Goal: Task Accomplishment & Management: Manage account settings

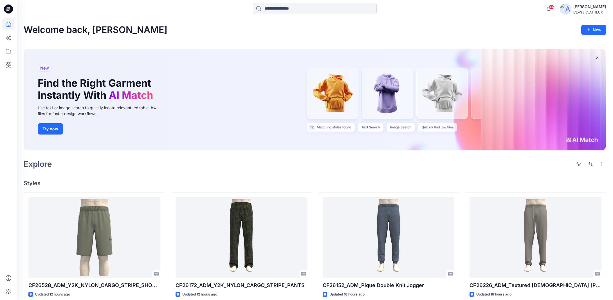
scroll to position [141, 0]
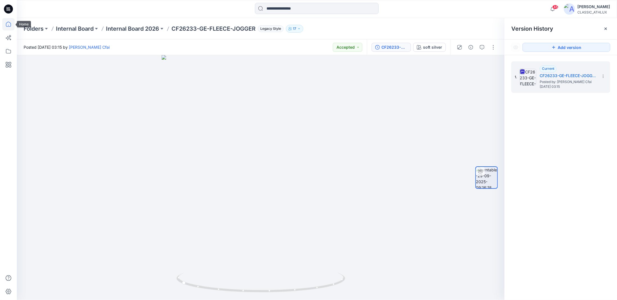
click at [7, 25] on icon at bounding box center [8, 24] width 12 height 12
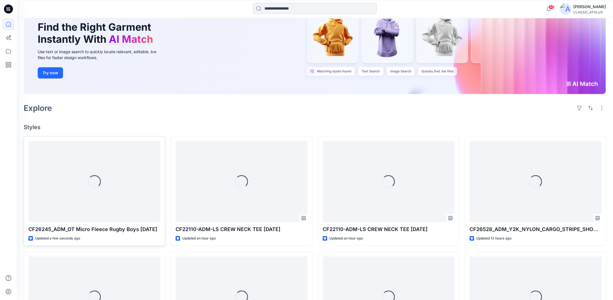
scroll to position [56, 0]
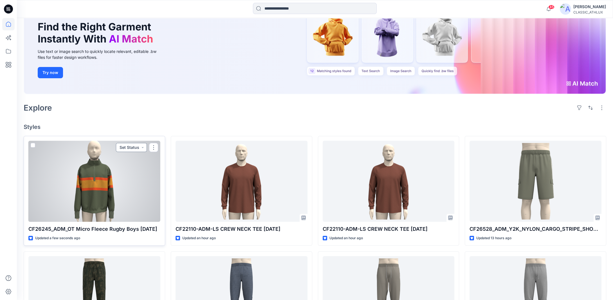
click at [141, 147] on button "Set Status" at bounding box center [131, 147] width 31 height 9
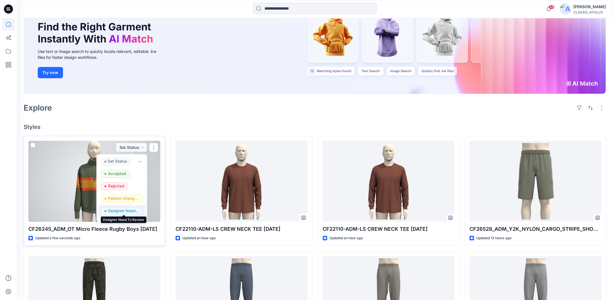
click at [122, 211] on p "Designer Need To Review" at bounding box center [124, 210] width 32 height 7
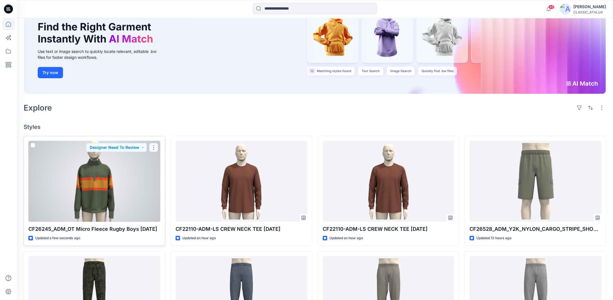
click at [156, 145] on button "button" at bounding box center [153, 147] width 9 height 9
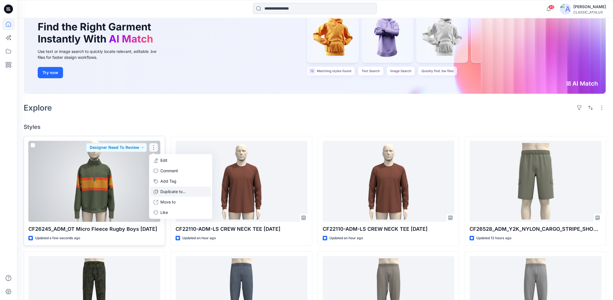
click at [167, 192] on p "Duplicate to..." at bounding box center [173, 192] width 26 height 6
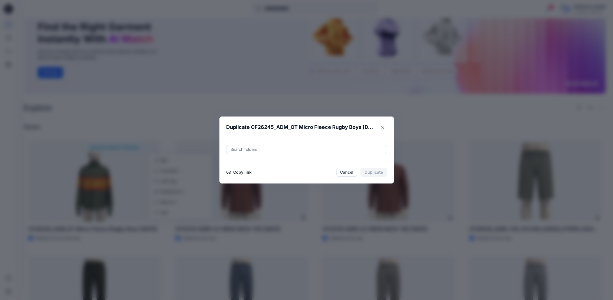
click at [248, 174] on button "Copy link" at bounding box center [239, 172] width 26 height 7
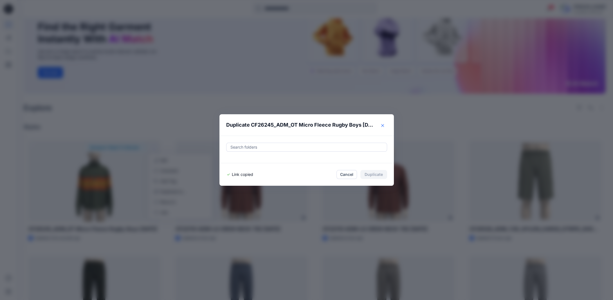
click at [384, 126] on icon "Close" at bounding box center [382, 125] width 3 height 3
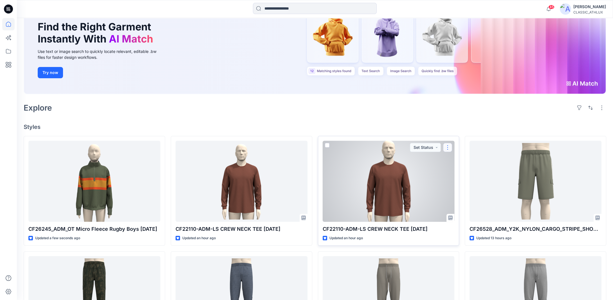
click at [446, 146] on button "button" at bounding box center [447, 147] width 9 height 9
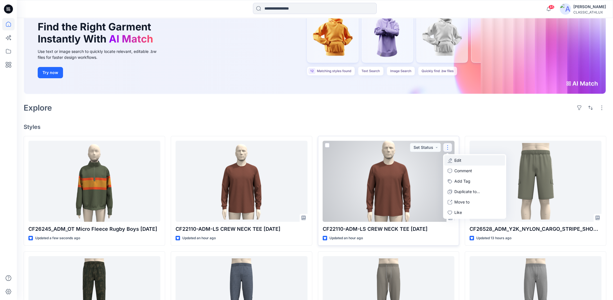
click at [469, 162] on button "Edit" at bounding box center [474, 160] width 61 height 10
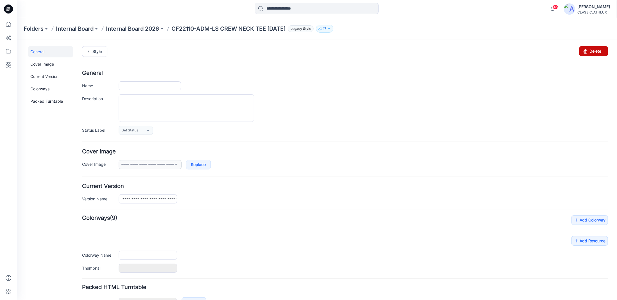
type input "**********"
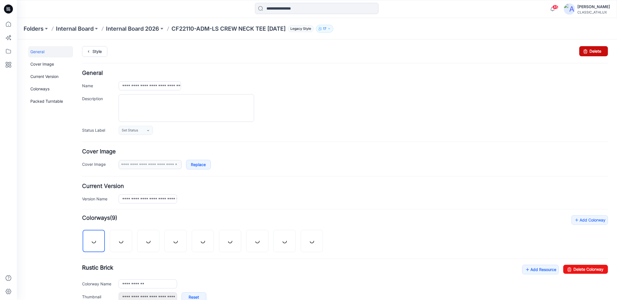
drag, startPoint x: 586, startPoint y: 52, endPoint x: 345, endPoint y: 66, distance: 241.4
click at [586, 52] on link "Delete" at bounding box center [593, 51] width 29 height 10
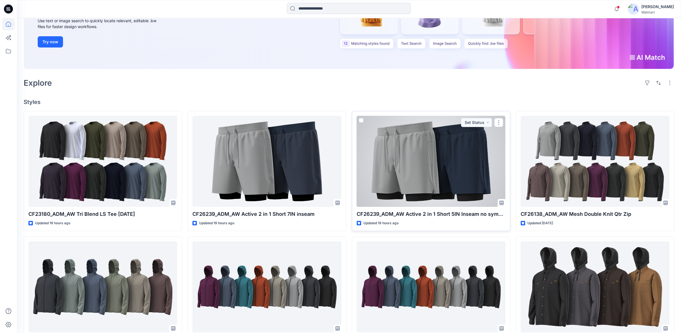
scroll to position [94, 0]
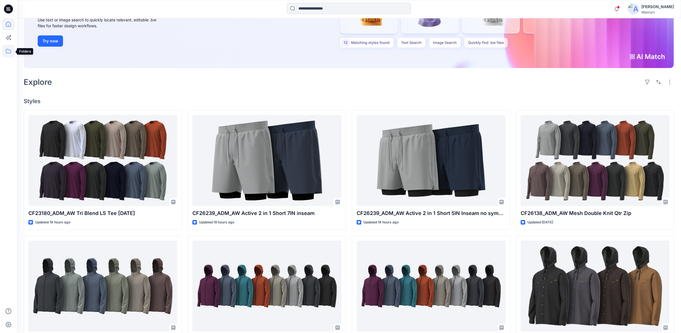
click at [8, 52] on icon at bounding box center [8, 51] width 12 height 12
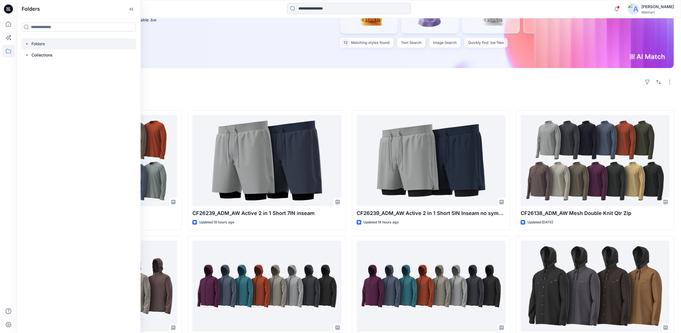
click at [28, 45] on icon "button" at bounding box center [27, 44] width 5 height 5
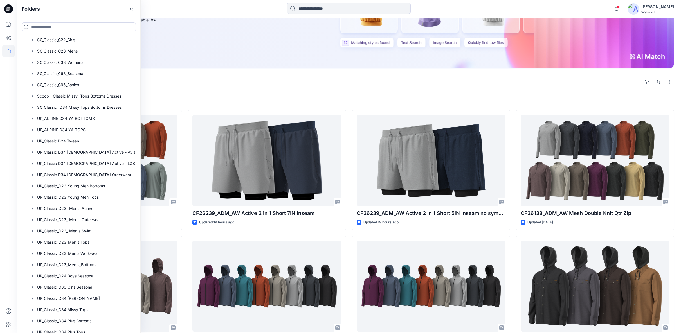
scroll to position [312, 0]
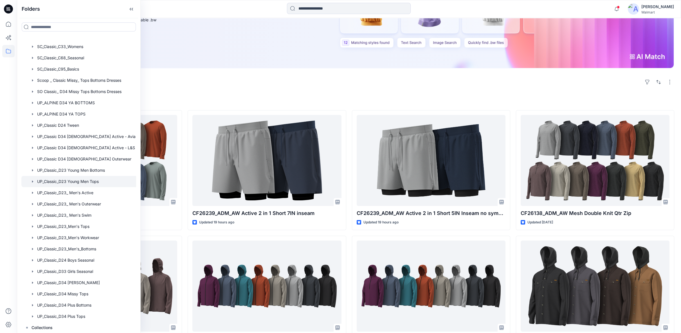
click at [89, 182] on div at bounding box center [85, 181] width 129 height 11
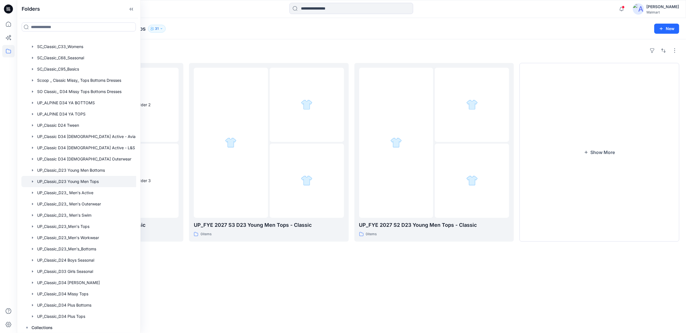
click at [284, 290] on div "Folders UP_FYE 2027 S1 D23 Young Men Tops - Classic 5 items UP_FYE 2027 S3 D23 …" at bounding box center [351, 186] width 669 height 294
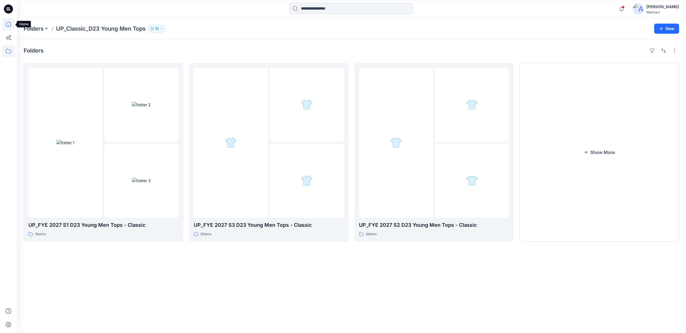
click at [7, 26] on icon at bounding box center [8, 24] width 5 height 5
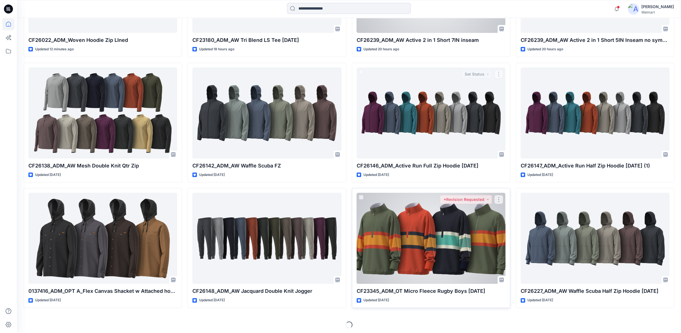
scroll to position [268, 0]
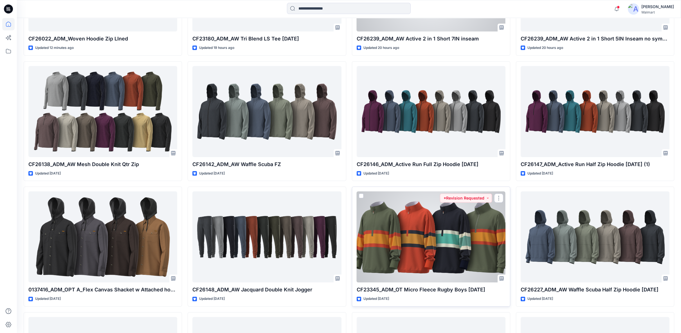
click at [445, 243] on div at bounding box center [431, 237] width 149 height 91
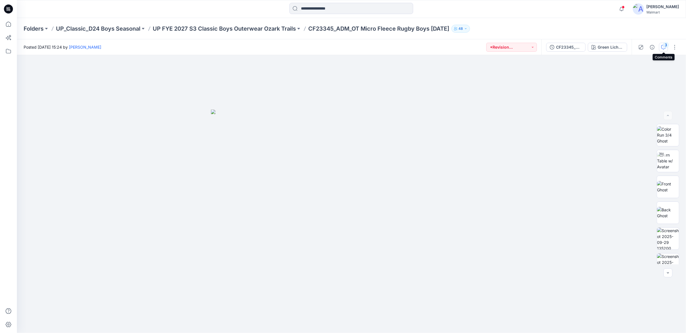
click at [665, 47] on div "3" at bounding box center [666, 45] width 6 height 6
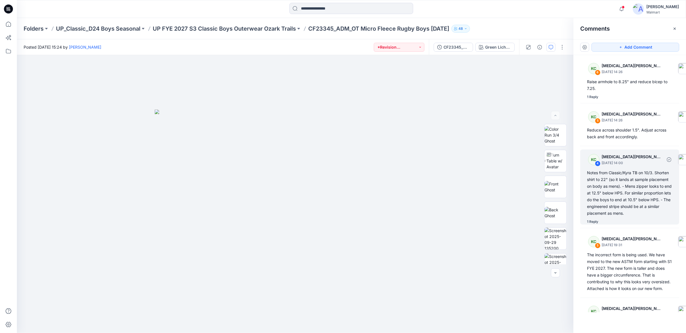
click at [623, 183] on div "Notes from Classic/Kyra TB on 10/3. Shorten shirt to 22" (so it lands at sample…" at bounding box center [630, 193] width 86 height 47
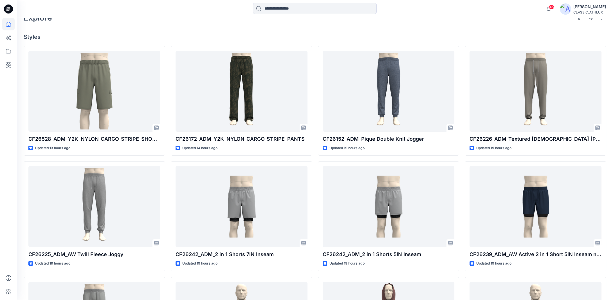
scroll to position [259, 0]
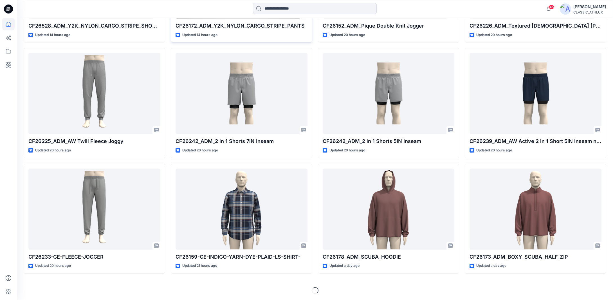
click at [264, 23] on p "CF26172_ADM_Y2K_NYLON_CARGO_STRIPE_PANTS" at bounding box center [242, 26] width 132 height 8
click at [183, 81] on div at bounding box center [242, 93] width 132 height 81
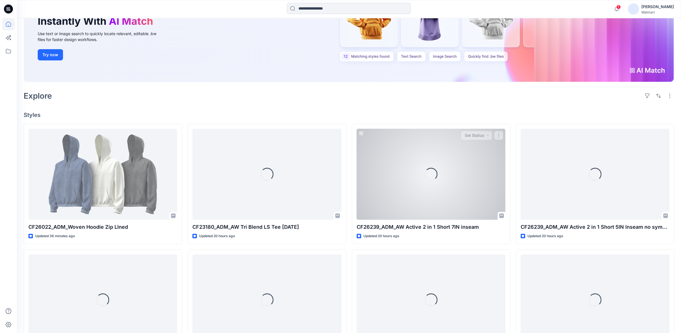
scroll to position [94, 0]
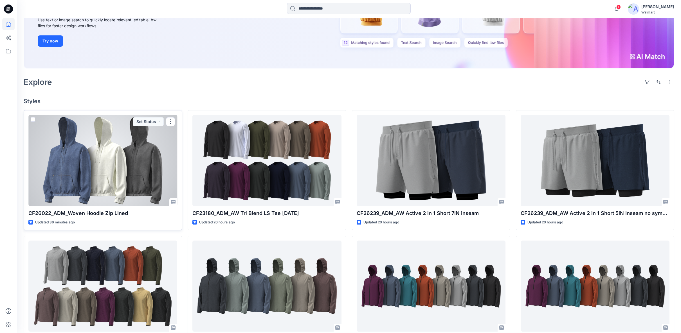
click at [139, 183] on div at bounding box center [102, 160] width 149 height 91
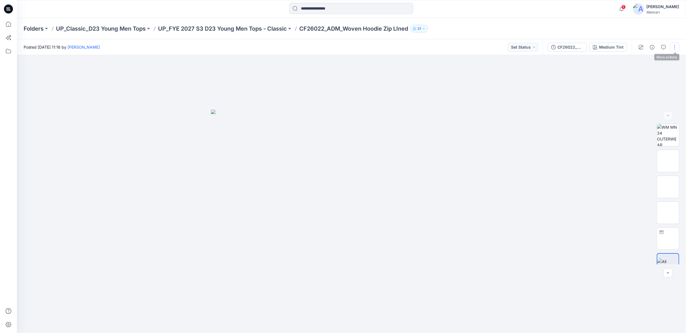
click at [674, 47] on button "button" at bounding box center [674, 47] width 9 height 9
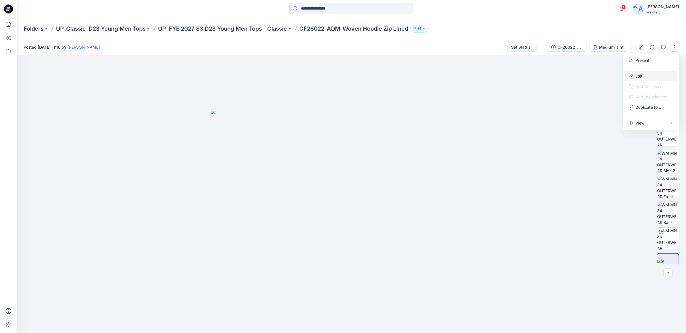
click at [649, 77] on button "Edit" at bounding box center [651, 76] width 52 height 10
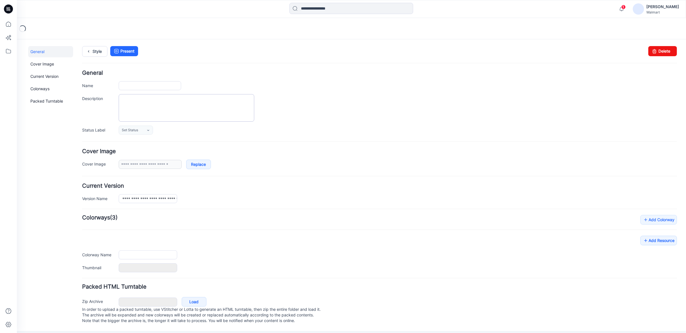
type input "**********"
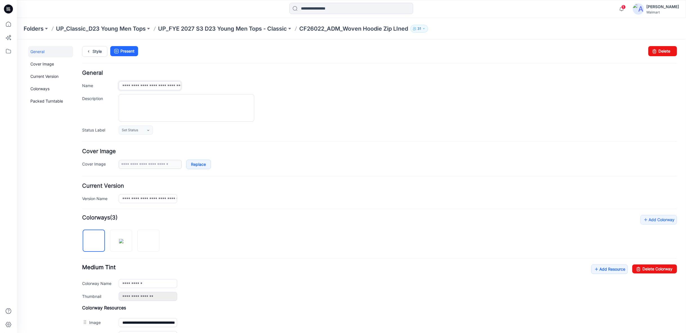
click at [138, 86] on input "**********" at bounding box center [149, 85] width 62 height 9
click at [179, 85] on input "**********" at bounding box center [149, 85] width 62 height 9
type input "**********"
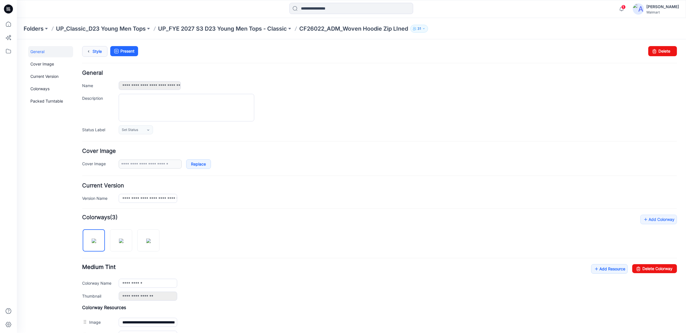
click at [95, 53] on link "Style" at bounding box center [94, 51] width 25 height 11
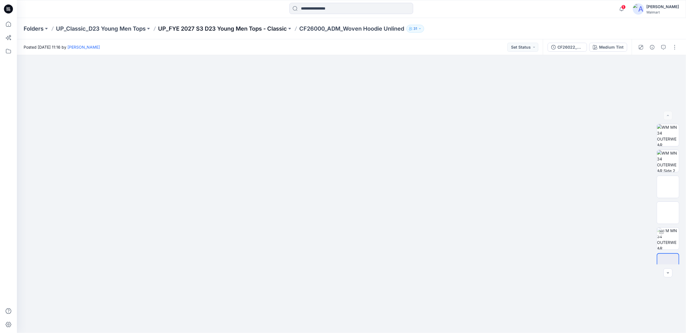
click at [185, 28] on p "UP_FYE 2027 S3 D23 Young Men Tops - Classic" at bounding box center [222, 29] width 129 height 8
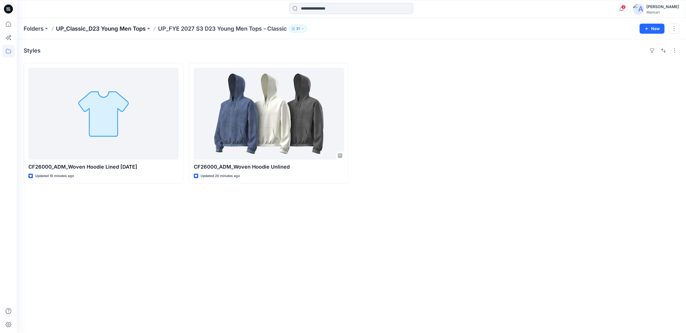
click at [92, 30] on p "UP_Classic_D23 Young Men Tops" at bounding box center [101, 29] width 90 height 8
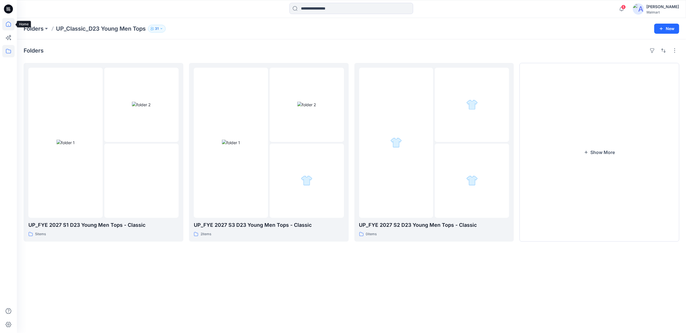
click at [8, 25] on icon at bounding box center [8, 24] width 12 height 12
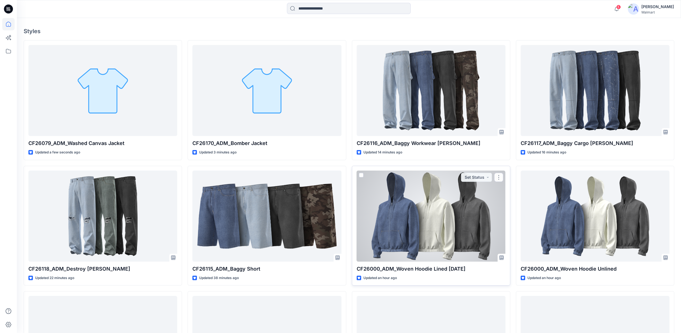
scroll to position [156, 0]
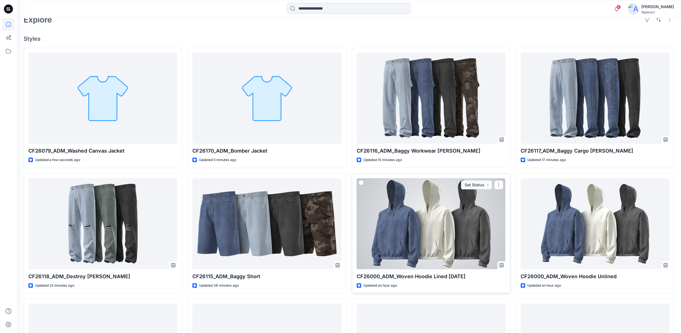
click at [471, 243] on div at bounding box center [431, 223] width 149 height 91
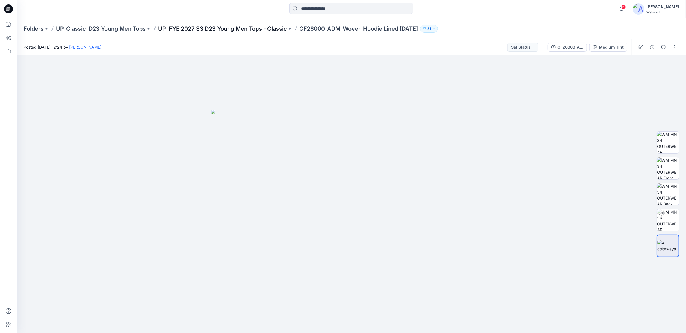
click at [272, 26] on p "UP_FYE 2027 S3 D23 Young Men Tops - Classic" at bounding box center [222, 29] width 129 height 8
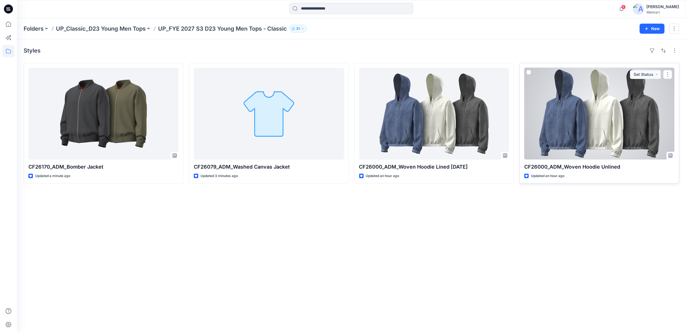
click at [554, 138] on div at bounding box center [599, 114] width 150 height 92
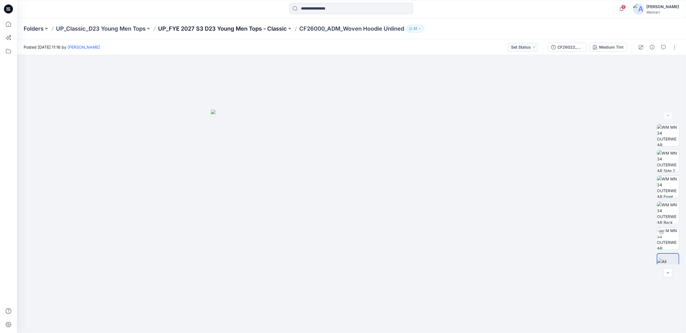
click at [202, 27] on p "UP_FYE 2027 S3 D23 Young Men Tops - Classic" at bounding box center [222, 29] width 129 height 8
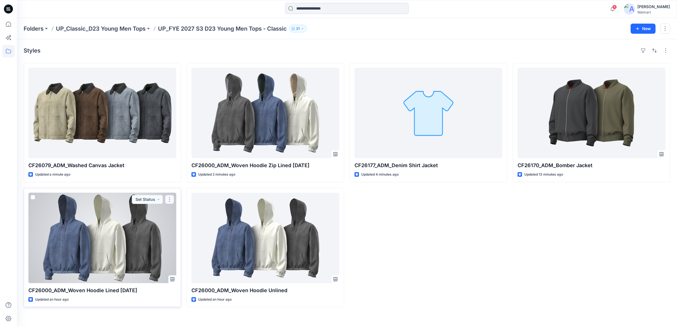
click at [169, 199] on button "button" at bounding box center [169, 199] width 9 height 9
click at [191, 215] on button "Edit" at bounding box center [196, 212] width 61 height 10
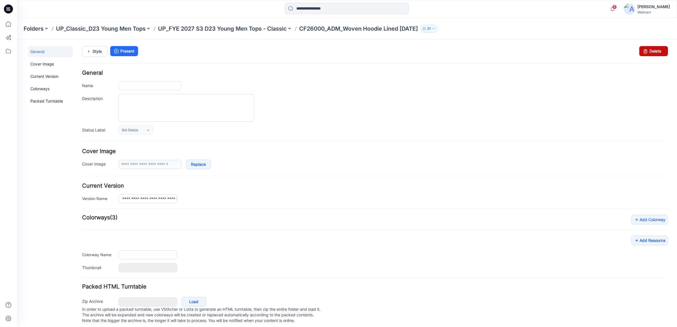
click at [642, 52] on icon at bounding box center [646, 51] width 8 height 10
type input "**********"
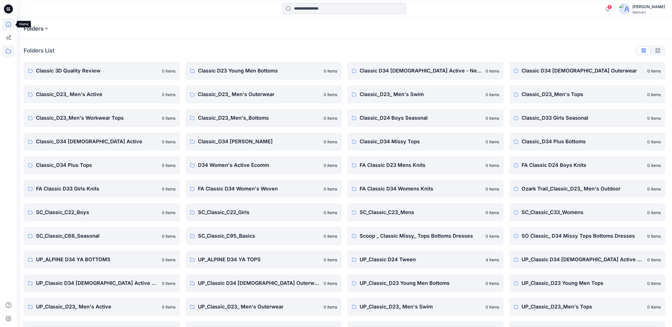
click at [6, 26] on icon at bounding box center [8, 24] width 12 height 12
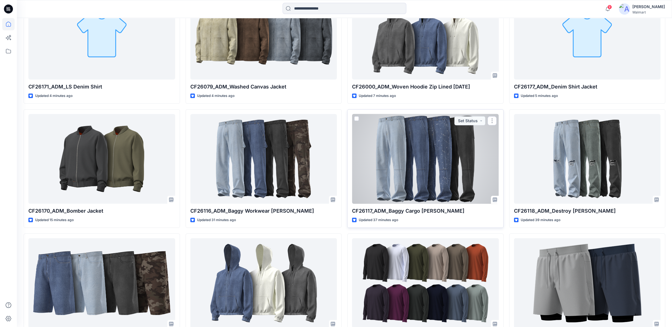
scroll to position [219, 0]
